Goal: Browse casually: Explore the website without a specific task or goal

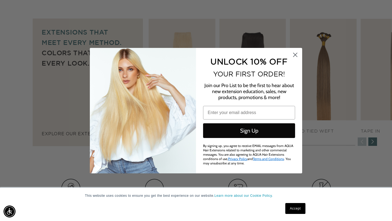
click at [294, 56] on circle "Close dialog" at bounding box center [295, 54] width 9 height 9
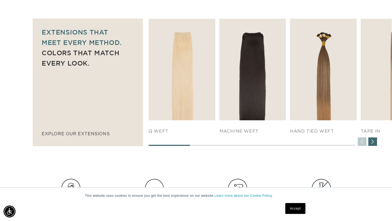
scroll to position [0, 708]
click at [376, 143] on div "Next slide" at bounding box center [373, 142] width 9 height 9
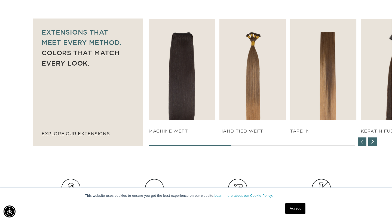
click at [376, 143] on div "Next slide" at bounding box center [373, 142] width 9 height 9
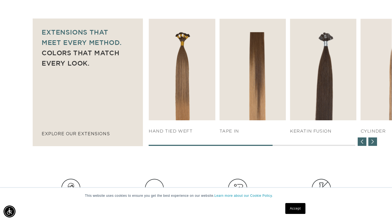
click at [376, 143] on div "Next slide" at bounding box center [373, 142] width 9 height 9
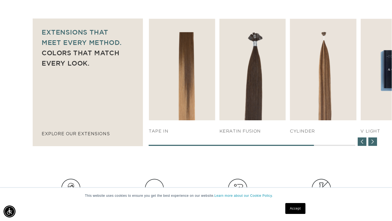
click at [376, 143] on div "Next slide" at bounding box center [373, 142] width 9 height 9
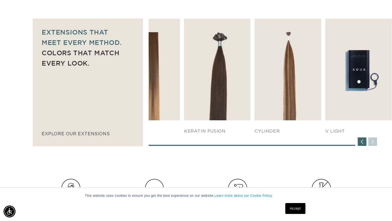
scroll to position [0, 0]
click at [358, 142] on div "Previous slide" at bounding box center [362, 142] width 9 height 9
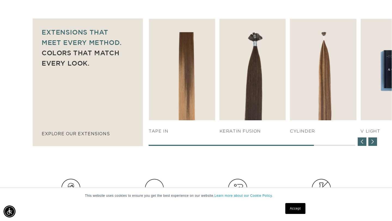
click at [361, 142] on div "Previous slide" at bounding box center [362, 142] width 9 height 9
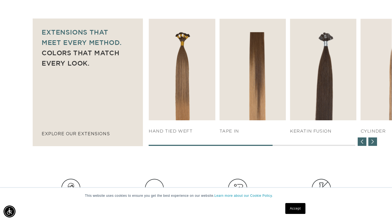
click at [361, 142] on div "Previous slide" at bounding box center [362, 142] width 9 height 9
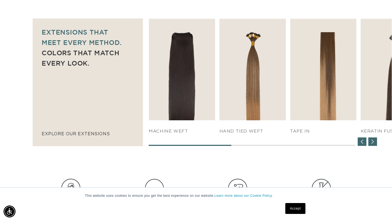
click at [361, 142] on div "Previous slide" at bounding box center [362, 142] width 9 height 9
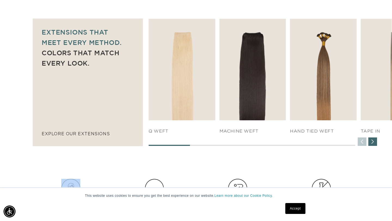
click at [361, 142] on div "SHOP NOW q weft SHOP NOW Machine Weft SHOP NOW" at bounding box center [270, 82] width 243 height 127
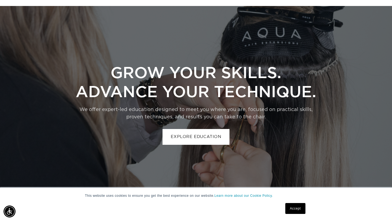
scroll to position [1032, 0]
